Goal: Navigation & Orientation: Find specific page/section

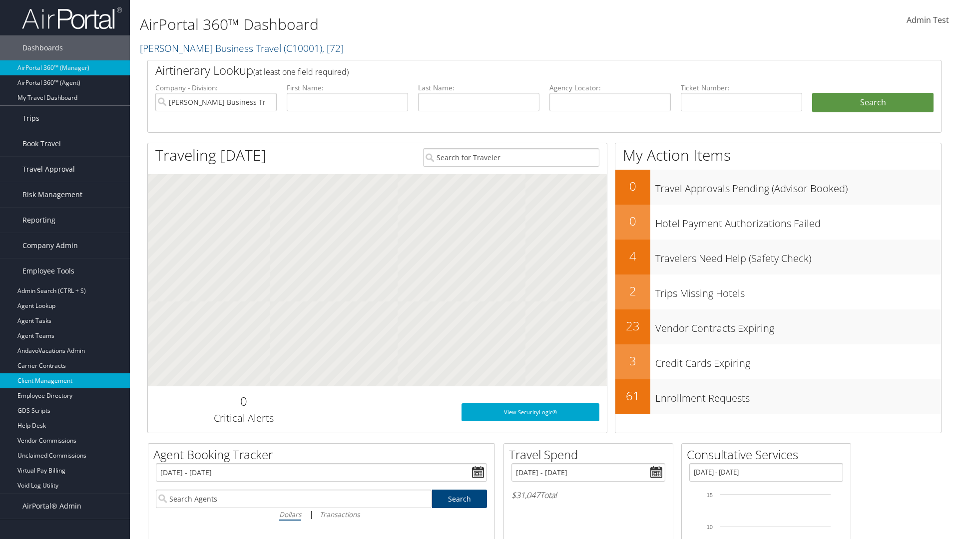
click at [65, 381] on link "Client Management" at bounding box center [65, 381] width 130 height 15
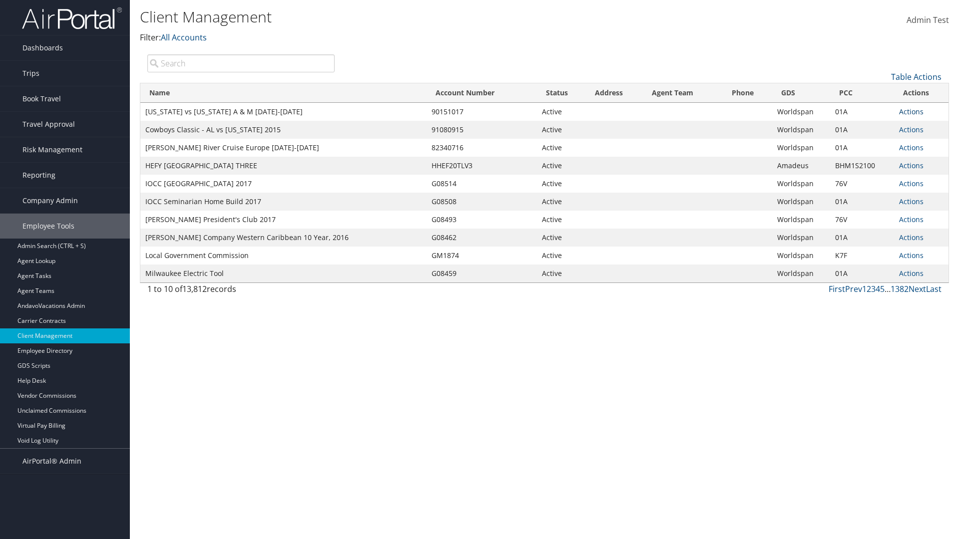
click at [911, 111] on link "Actions" at bounding box center [911, 111] width 24 height 9
click at [878, 126] on link "View Client" at bounding box center [877, 126] width 85 height 17
click at [909, 111] on link "Actions" at bounding box center [910, 111] width 24 height 9
click at [877, 142] on link "Company Settings" at bounding box center [878, 142] width 85 height 17
